Goal: Task Accomplishment & Management: Manage account settings

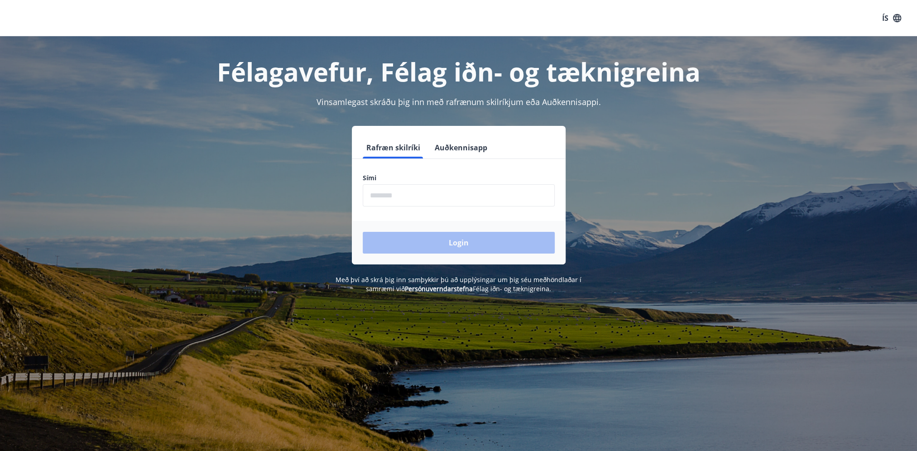
click at [446, 194] on input "phone" at bounding box center [459, 195] width 192 height 22
type input "********"
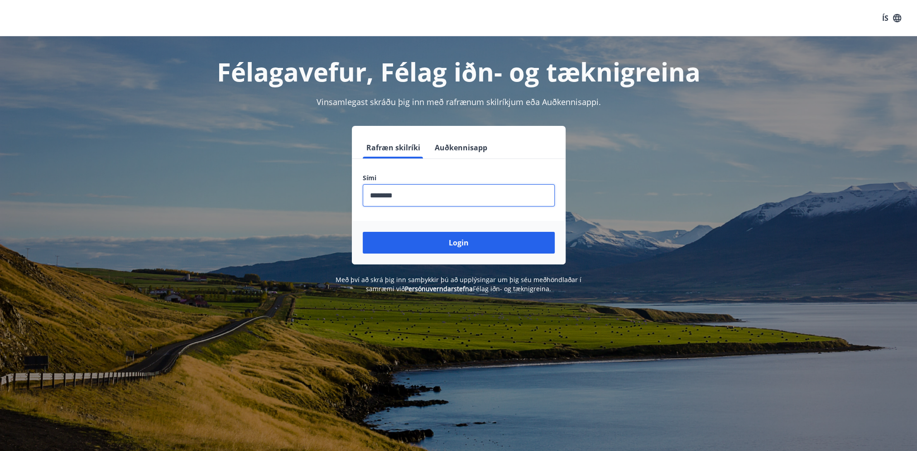
click at [477, 247] on button "Login" at bounding box center [459, 243] width 192 height 22
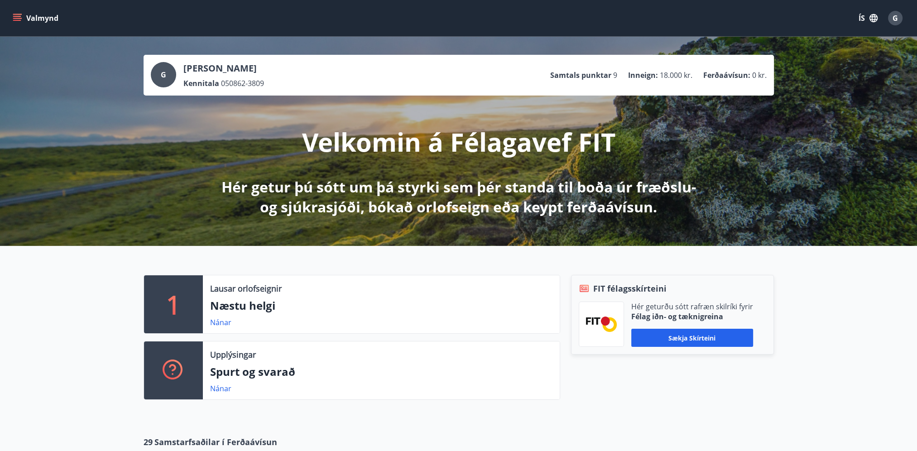
click at [20, 18] on icon "menu" at bounding box center [18, 18] width 10 height 1
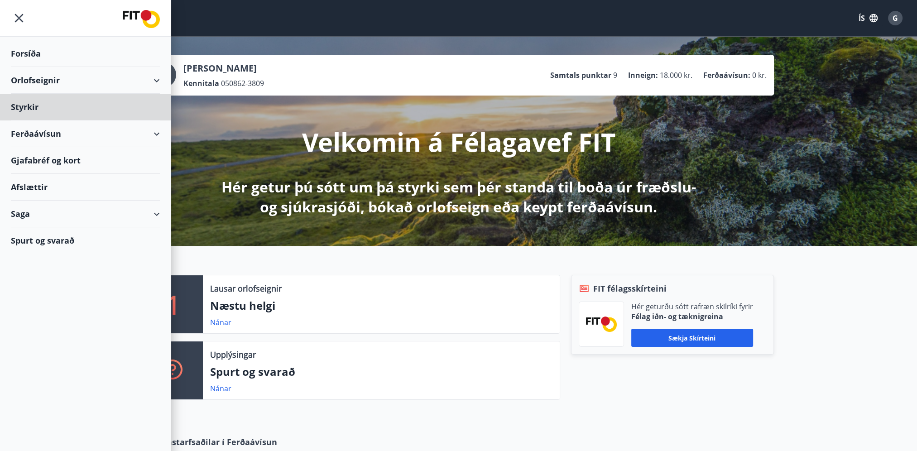
click at [28, 45] on div "Forsíða" at bounding box center [85, 53] width 149 height 27
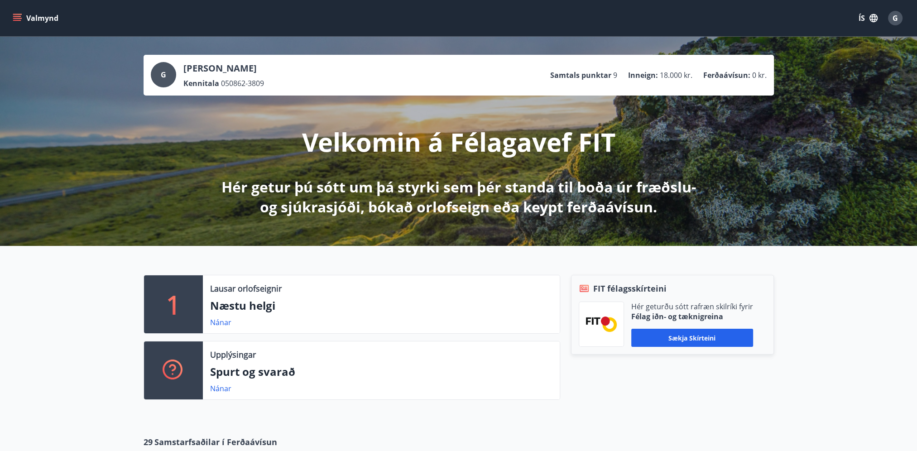
click at [10, 18] on div "Valmynd ÍS G" at bounding box center [458, 18] width 917 height 36
click at [892, 17] on span "G" at bounding box center [894, 18] width 5 height 10
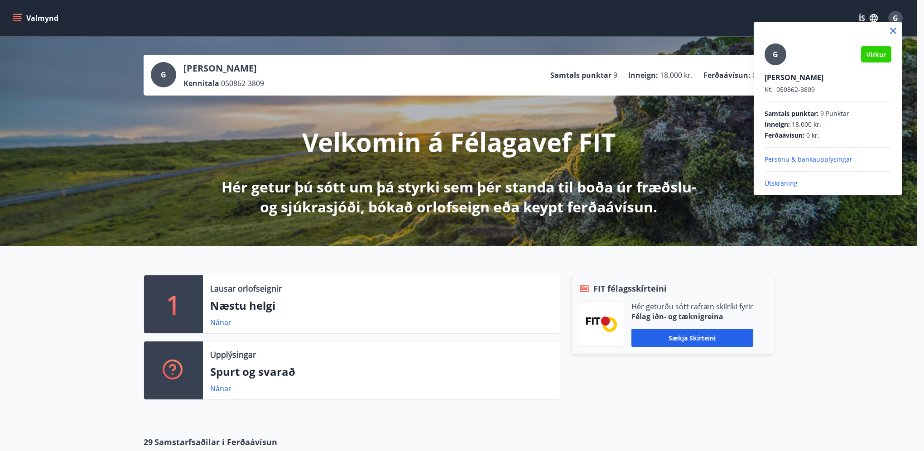
click at [793, 154] on div "G Virkur Gerður Helgadóttir Kt. 050862-3809 Samtals punktar : 9 Punktar Inneign…" at bounding box center [827, 115] width 127 height 144
click at [791, 157] on p "Persónu & bankaupplýsingar" at bounding box center [827, 159] width 127 height 9
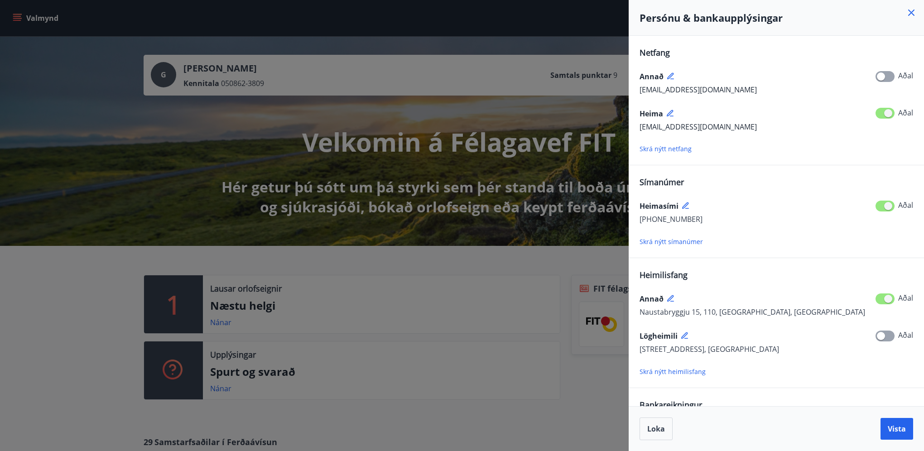
click at [534, 25] on div at bounding box center [462, 225] width 924 height 451
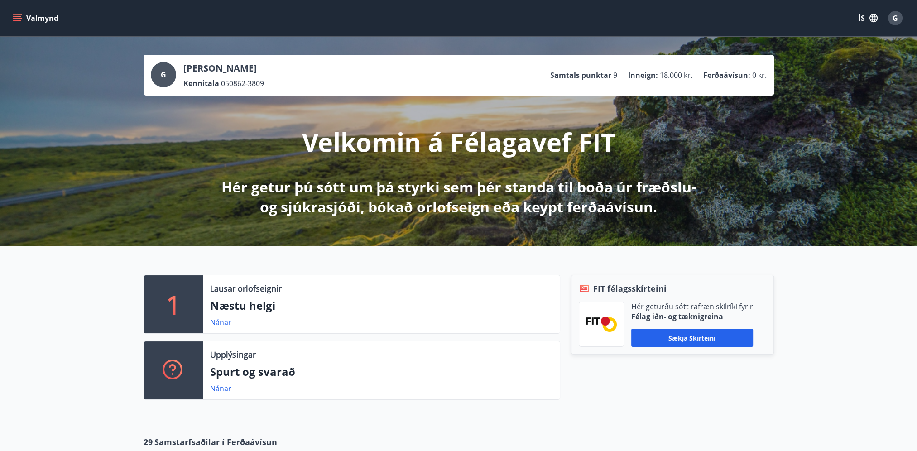
click at [19, 17] on icon "menu" at bounding box center [17, 18] width 9 height 9
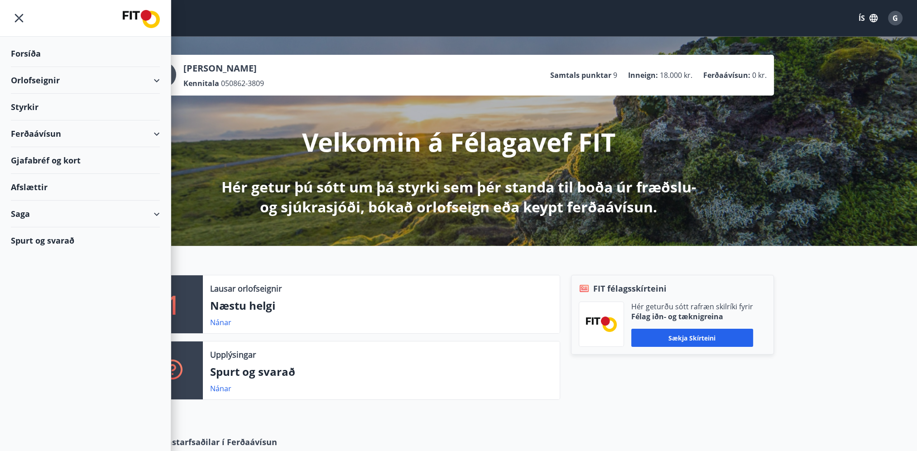
click at [25, 102] on div "Styrkir" at bounding box center [85, 107] width 149 height 27
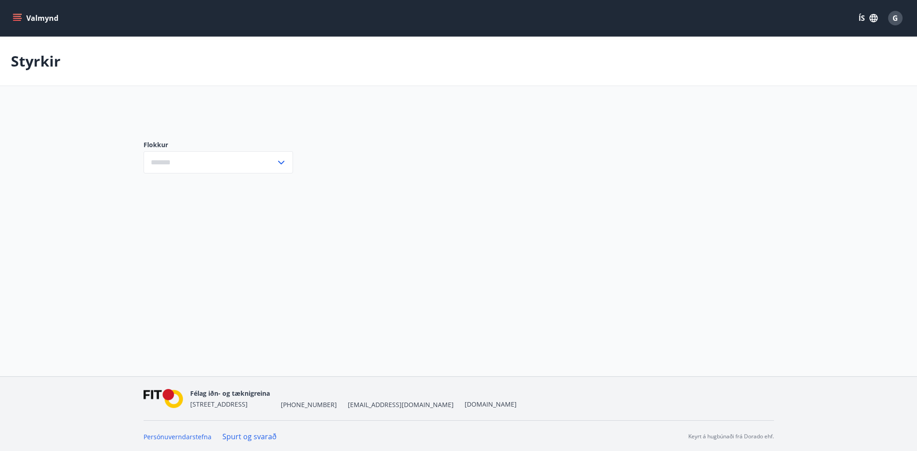
type input "***"
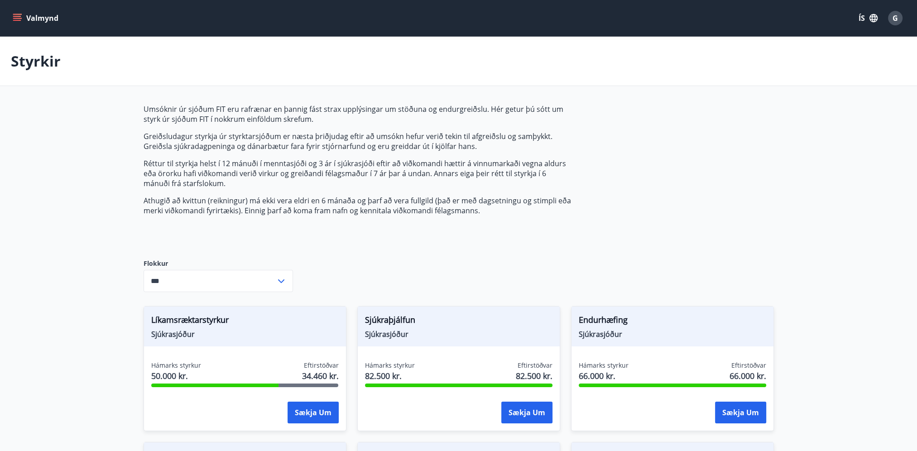
click at [15, 18] on icon "menu" at bounding box center [18, 18] width 10 height 1
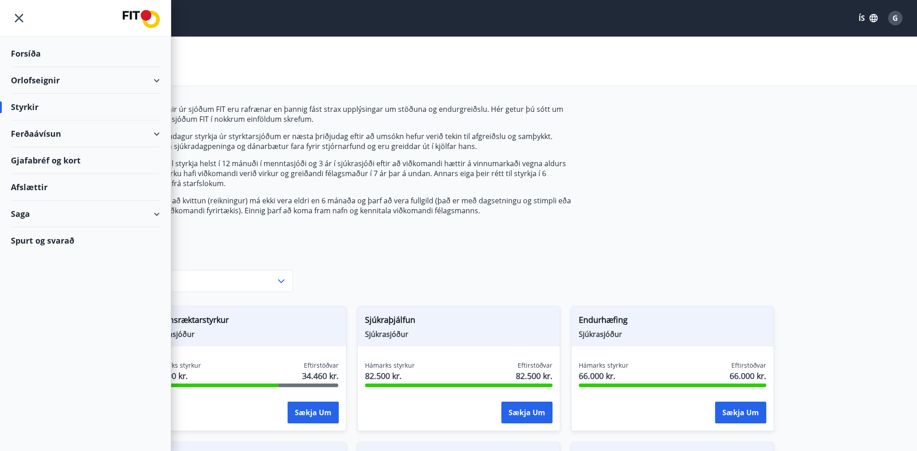
click at [36, 214] on div "Saga" at bounding box center [85, 214] width 149 height 27
click at [45, 374] on div "Spurt og svarað" at bounding box center [85, 373] width 149 height 26
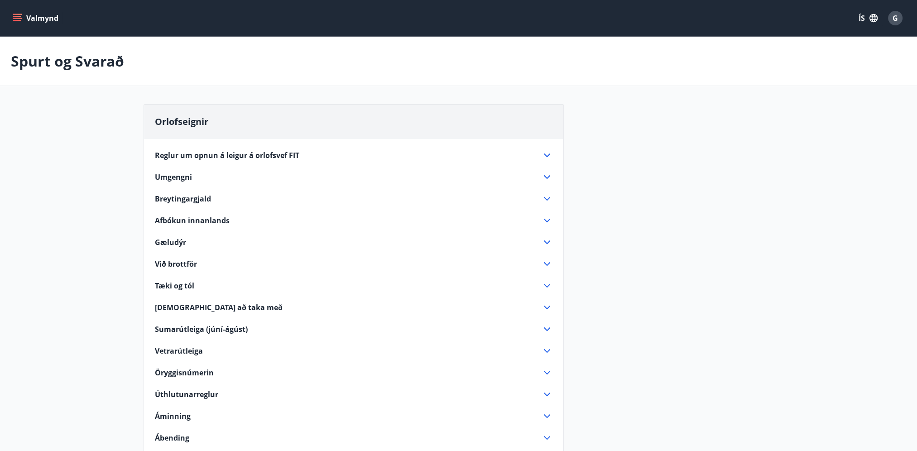
click at [18, 13] on button "Valmynd" at bounding box center [36, 18] width 51 height 16
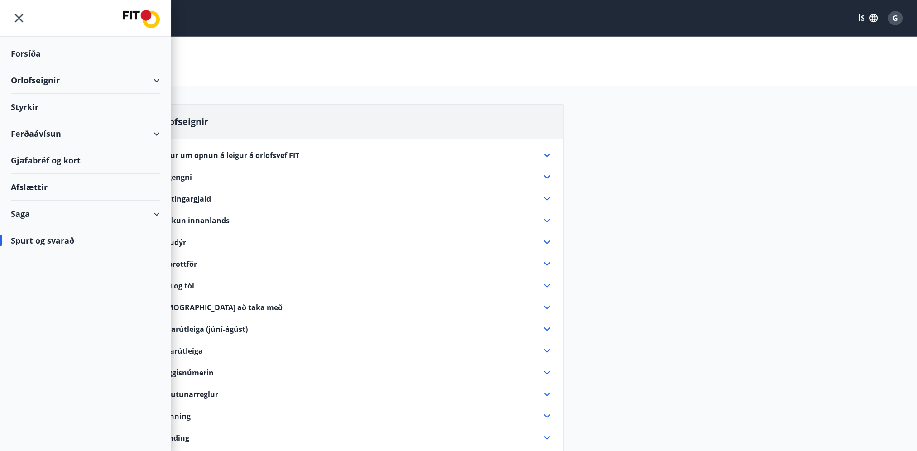
click at [158, 78] on div "Orlofseignir" at bounding box center [85, 80] width 149 height 27
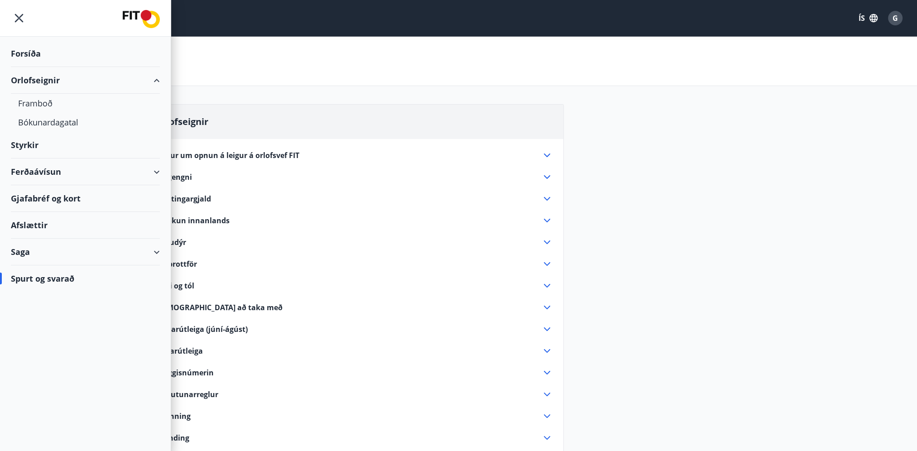
click at [158, 78] on div "Orlofseignir" at bounding box center [85, 80] width 149 height 27
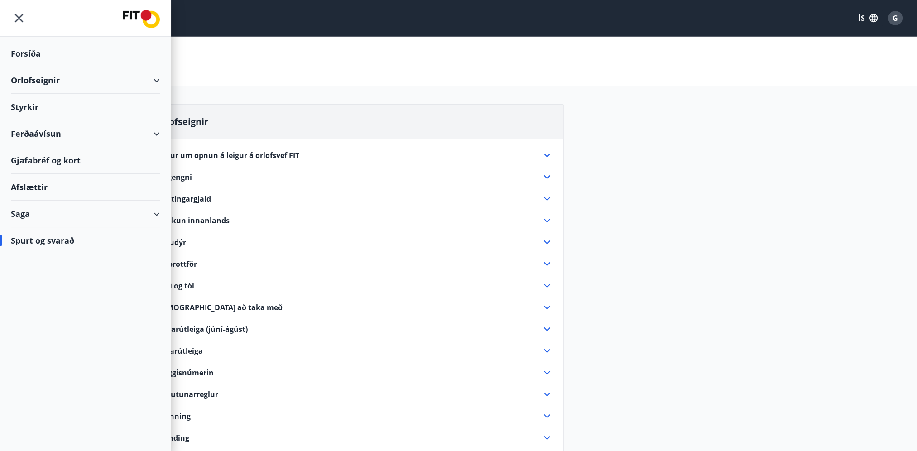
click at [155, 133] on div "Ferðaávísun" at bounding box center [85, 133] width 149 height 27
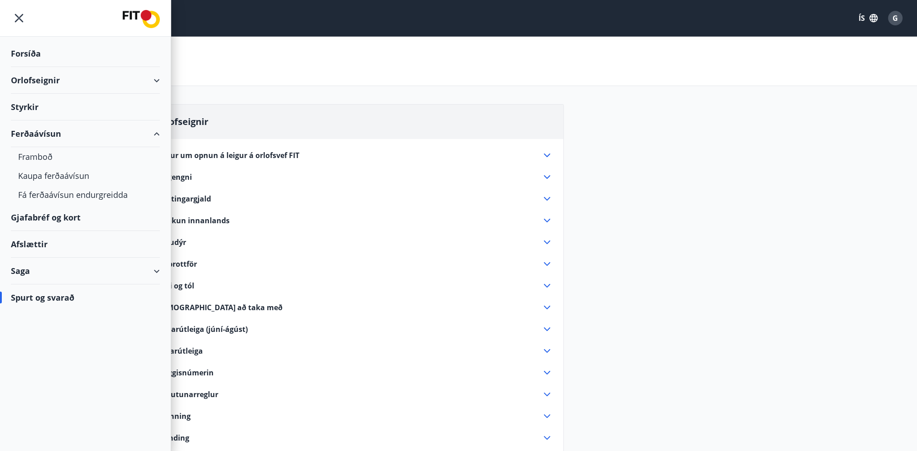
click at [155, 133] on div "Ferðaávísun" at bounding box center [85, 133] width 149 height 27
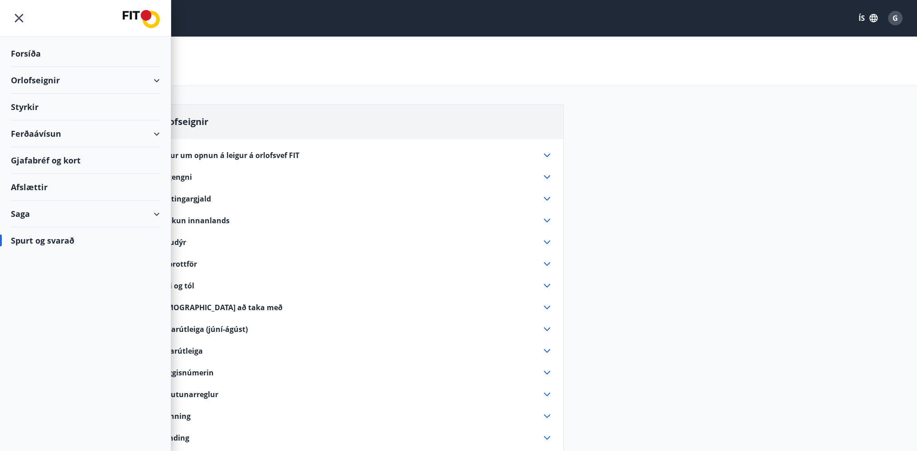
click at [156, 211] on div "Saga" at bounding box center [85, 214] width 149 height 27
click at [45, 350] on div "Skilagreinar" at bounding box center [85, 350] width 134 height 19
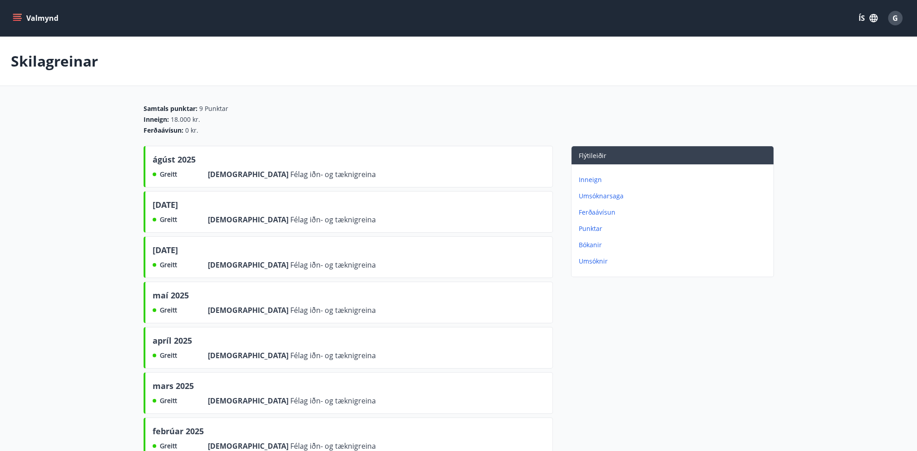
click at [17, 14] on icon "menu" at bounding box center [17, 18] width 9 height 9
click at [356, 58] on div "Skilagreinar" at bounding box center [458, 61] width 917 height 49
click at [17, 14] on icon "menu" at bounding box center [17, 18] width 9 height 9
click at [334, 48] on div "Skilagreinar" at bounding box center [458, 61] width 917 height 49
click at [897, 18] on span "G" at bounding box center [894, 18] width 5 height 10
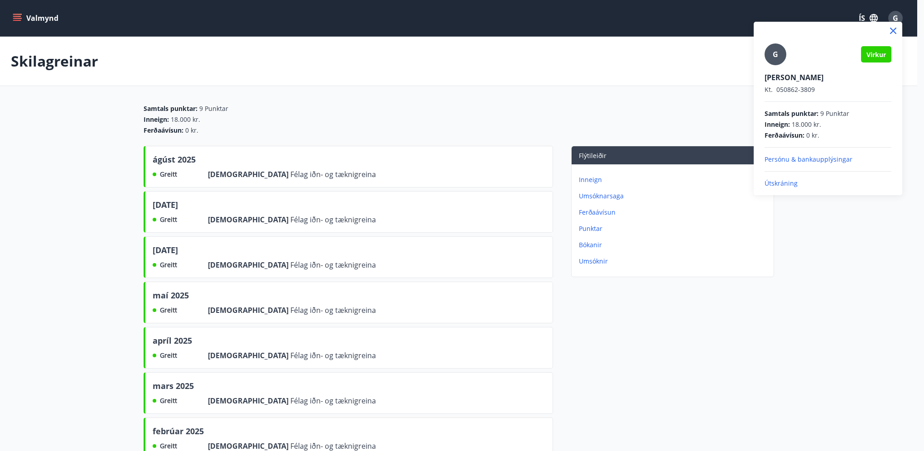
drag, startPoint x: 625, startPoint y: 91, endPoint x: 569, endPoint y: 29, distance: 83.3
click at [625, 90] on div at bounding box center [462, 225] width 924 height 451
